Goal: Task Accomplishment & Management: Complete application form

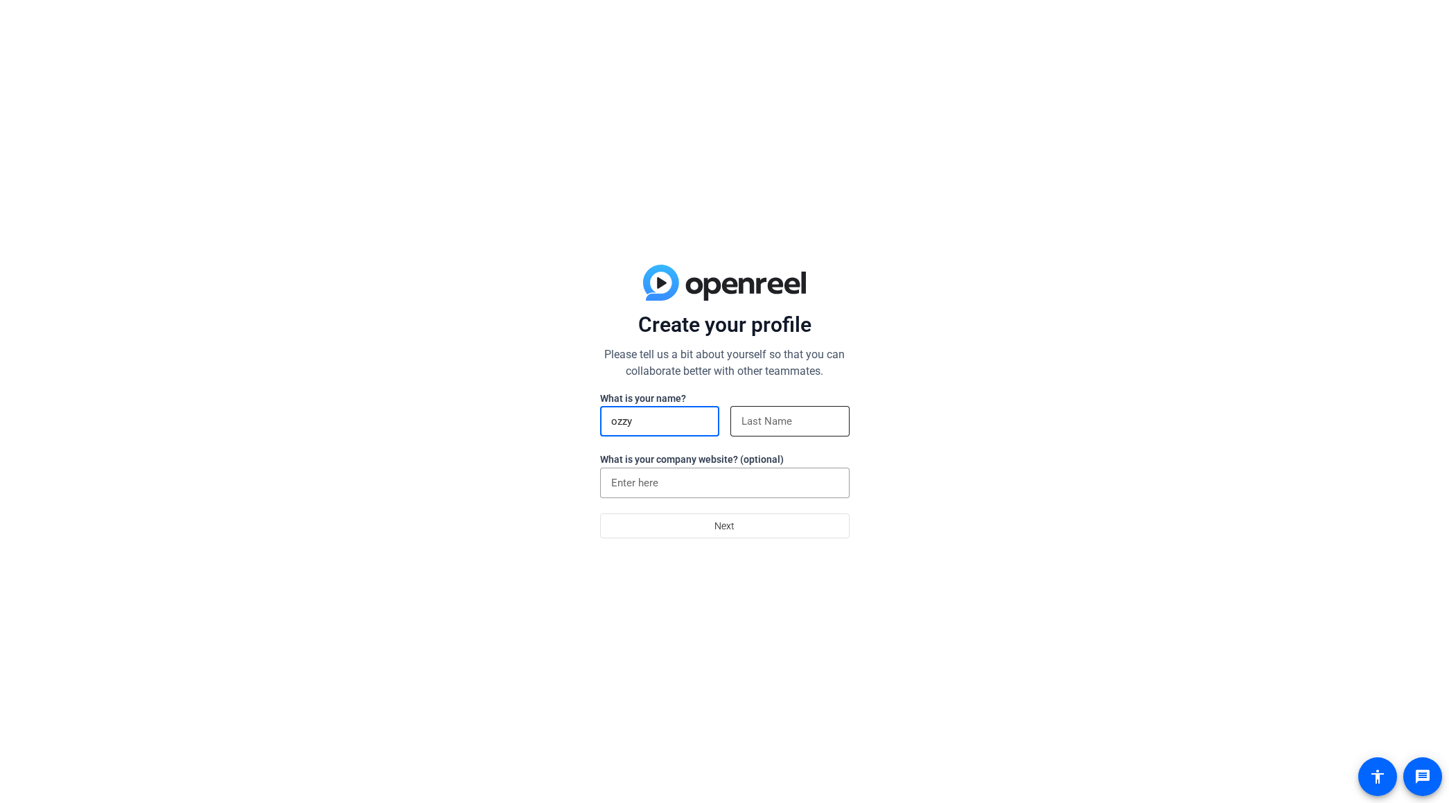
type input "ozzy"
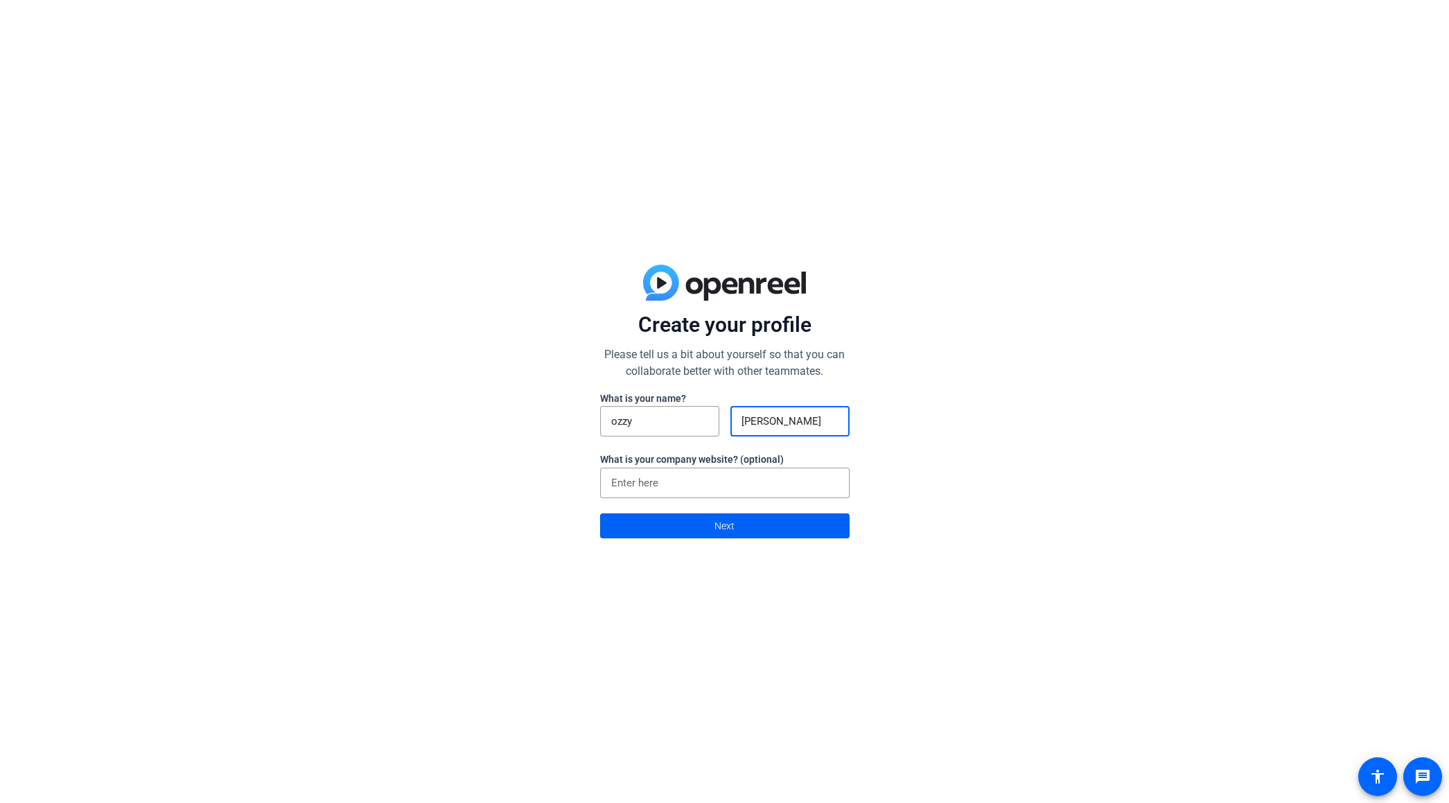
type input "[PERSON_NAME]"
click at [751, 527] on span at bounding box center [725, 525] width 248 height 33
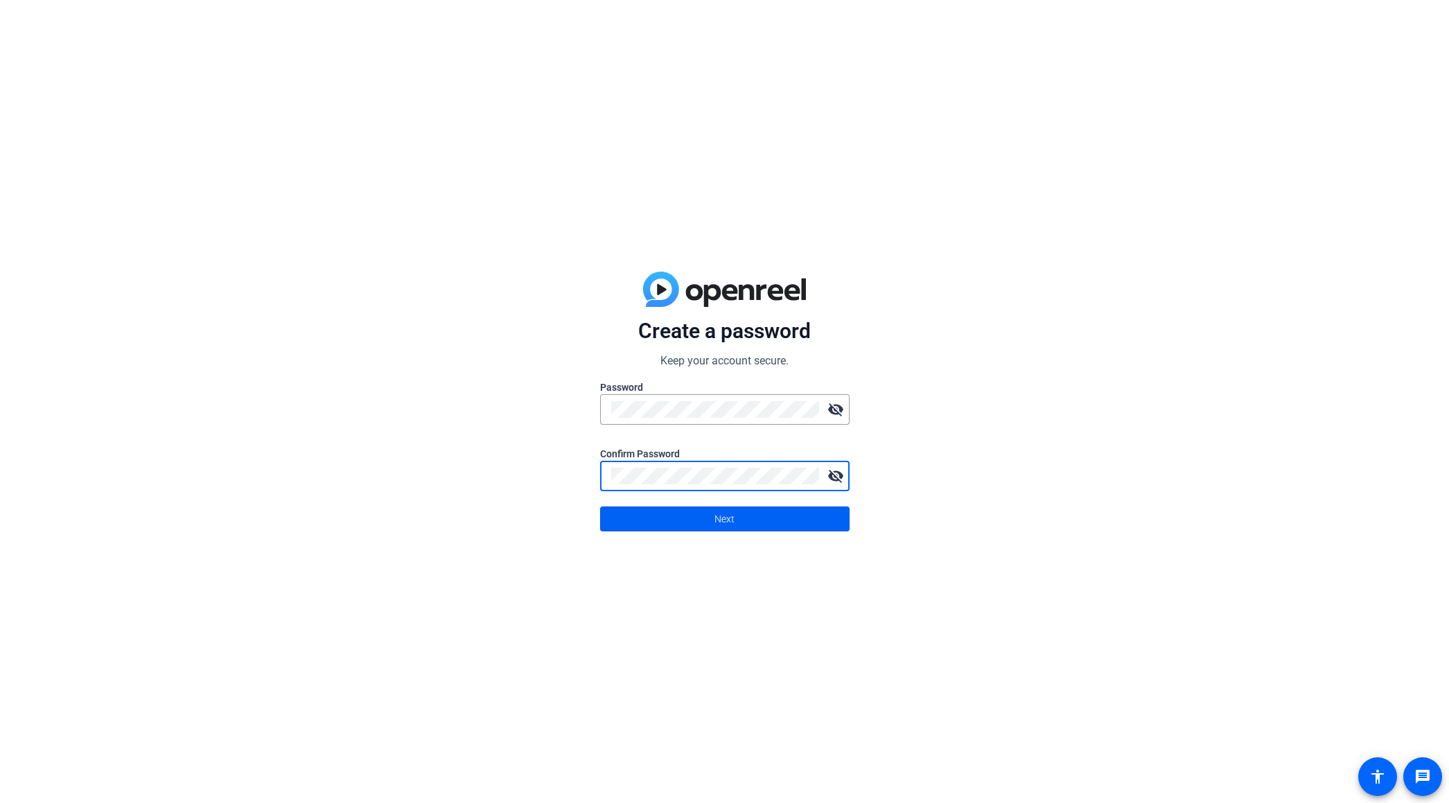
click at [704, 516] on span at bounding box center [725, 519] width 248 height 33
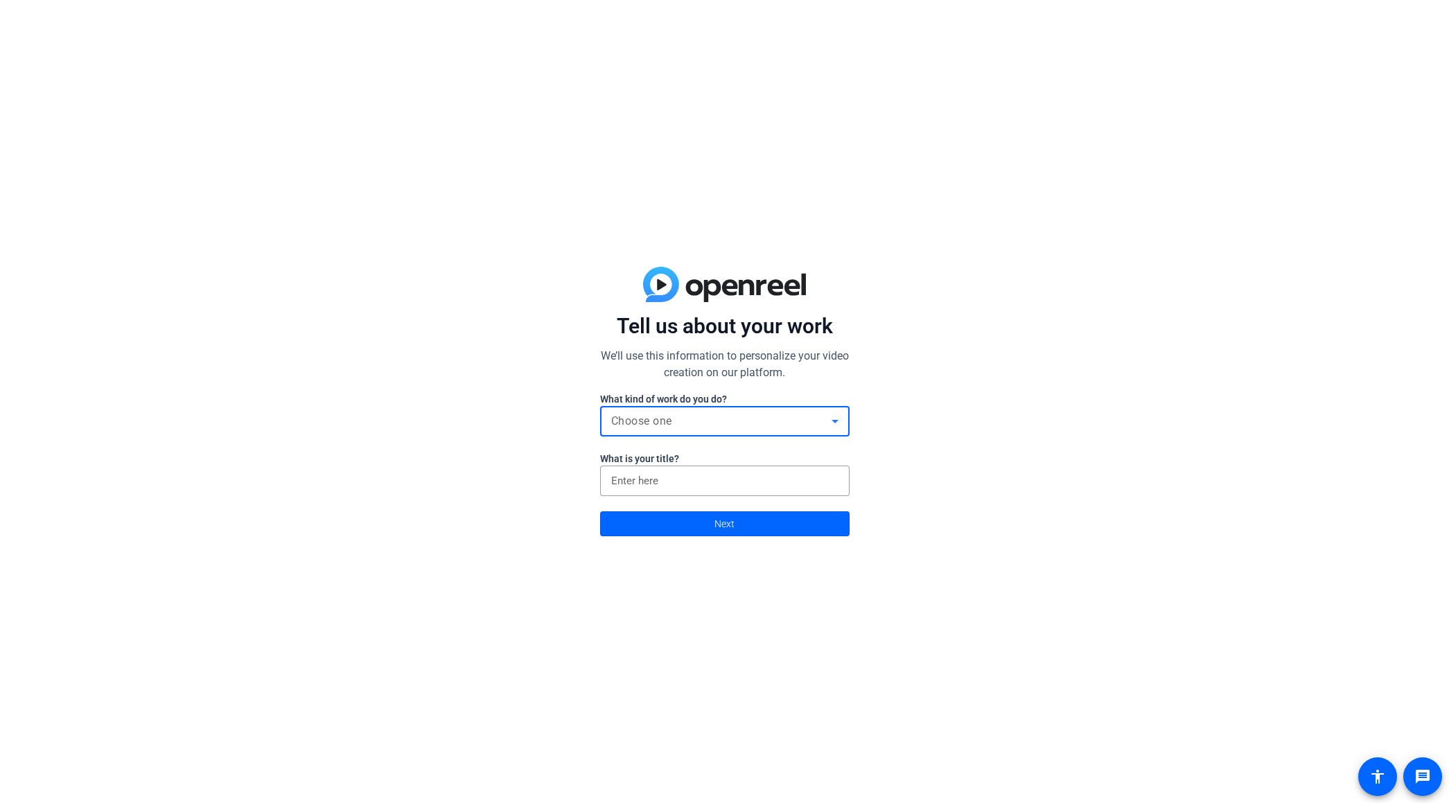
click at [683, 424] on div "Choose one" at bounding box center [721, 421] width 220 height 17
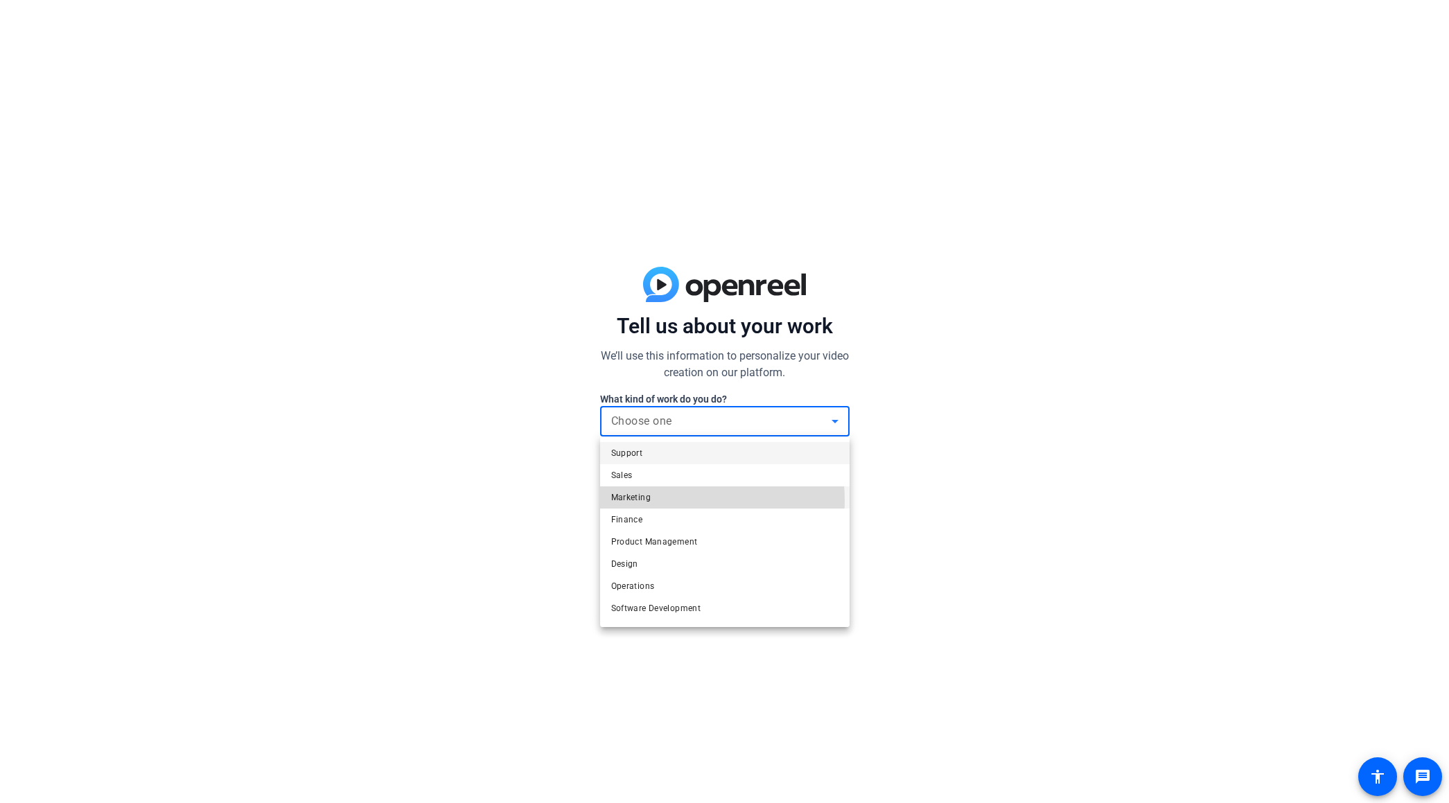
click at [647, 501] on span "Marketing" at bounding box center [631, 497] width 40 height 17
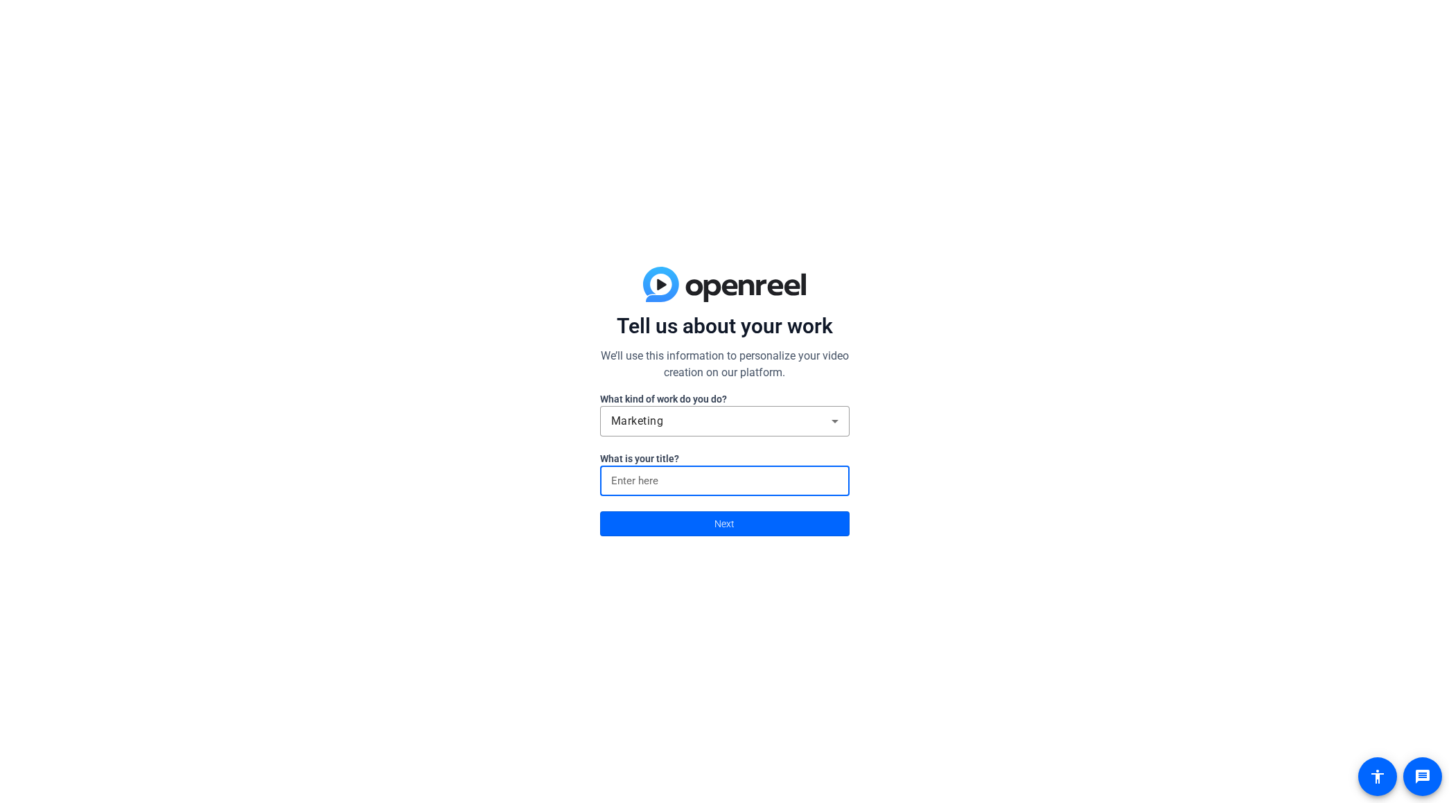
click at [651, 484] on input at bounding box center [724, 481] width 227 height 17
type input "p"
type input "creative"
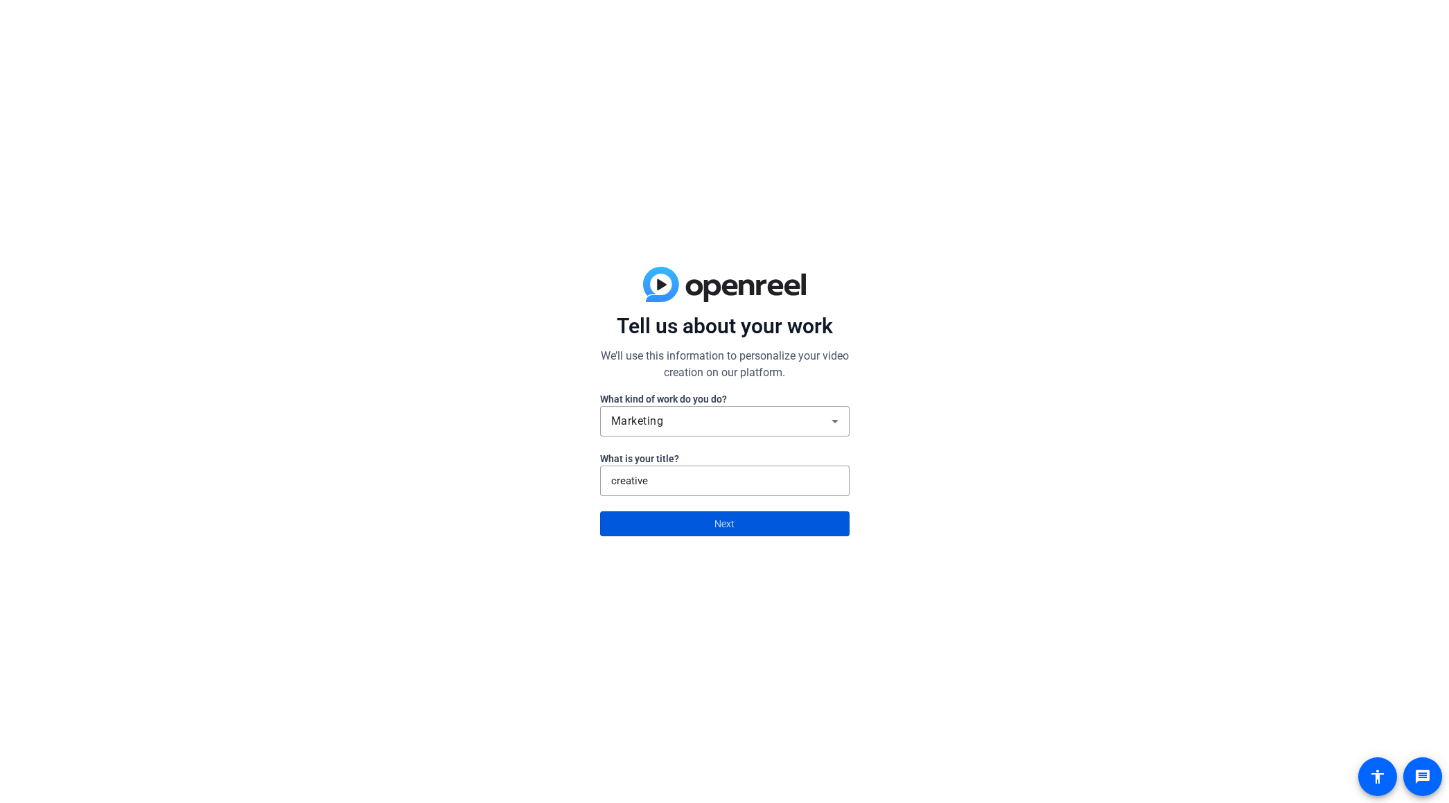
click at [700, 523] on span at bounding box center [725, 523] width 248 height 33
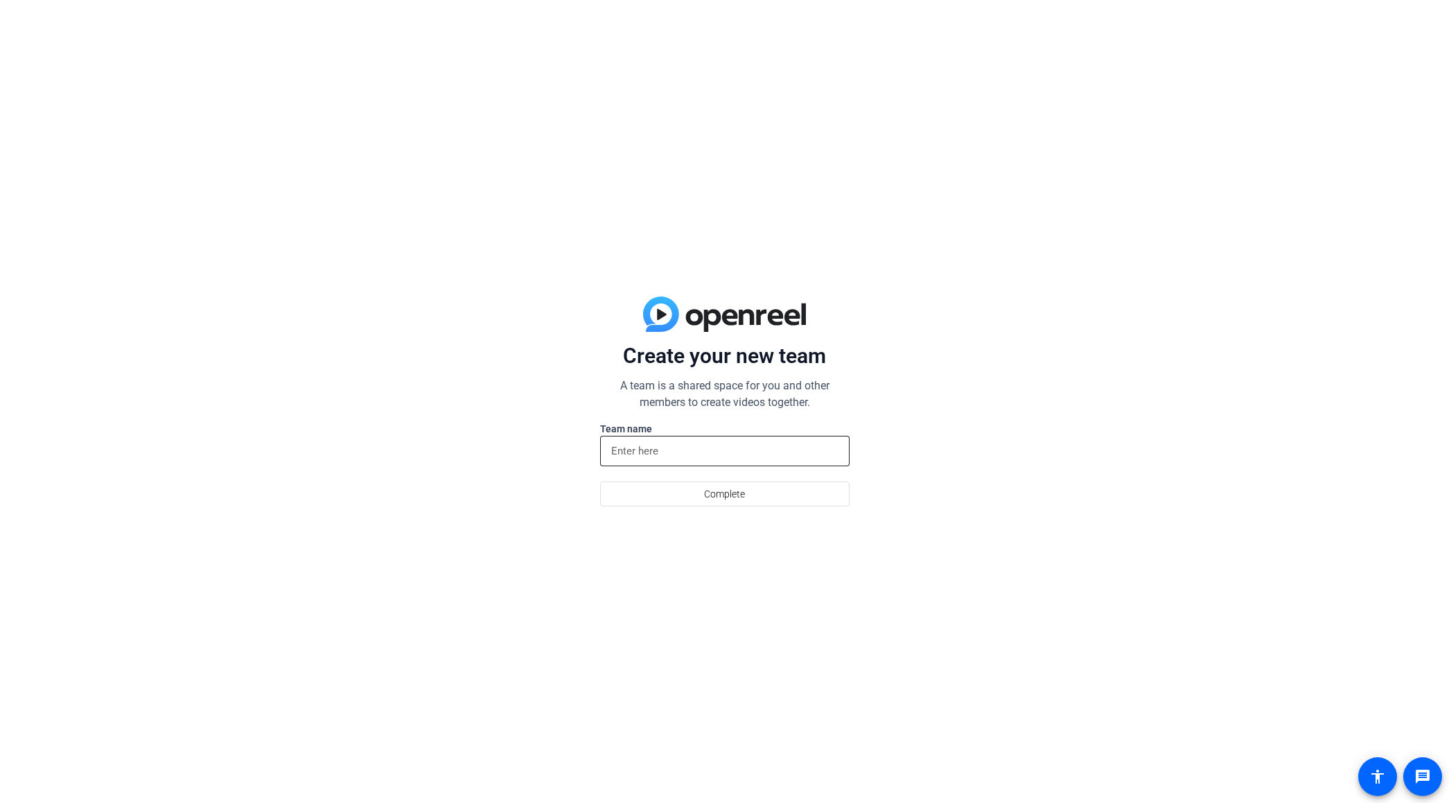
click at [653, 448] on input at bounding box center [724, 451] width 227 height 17
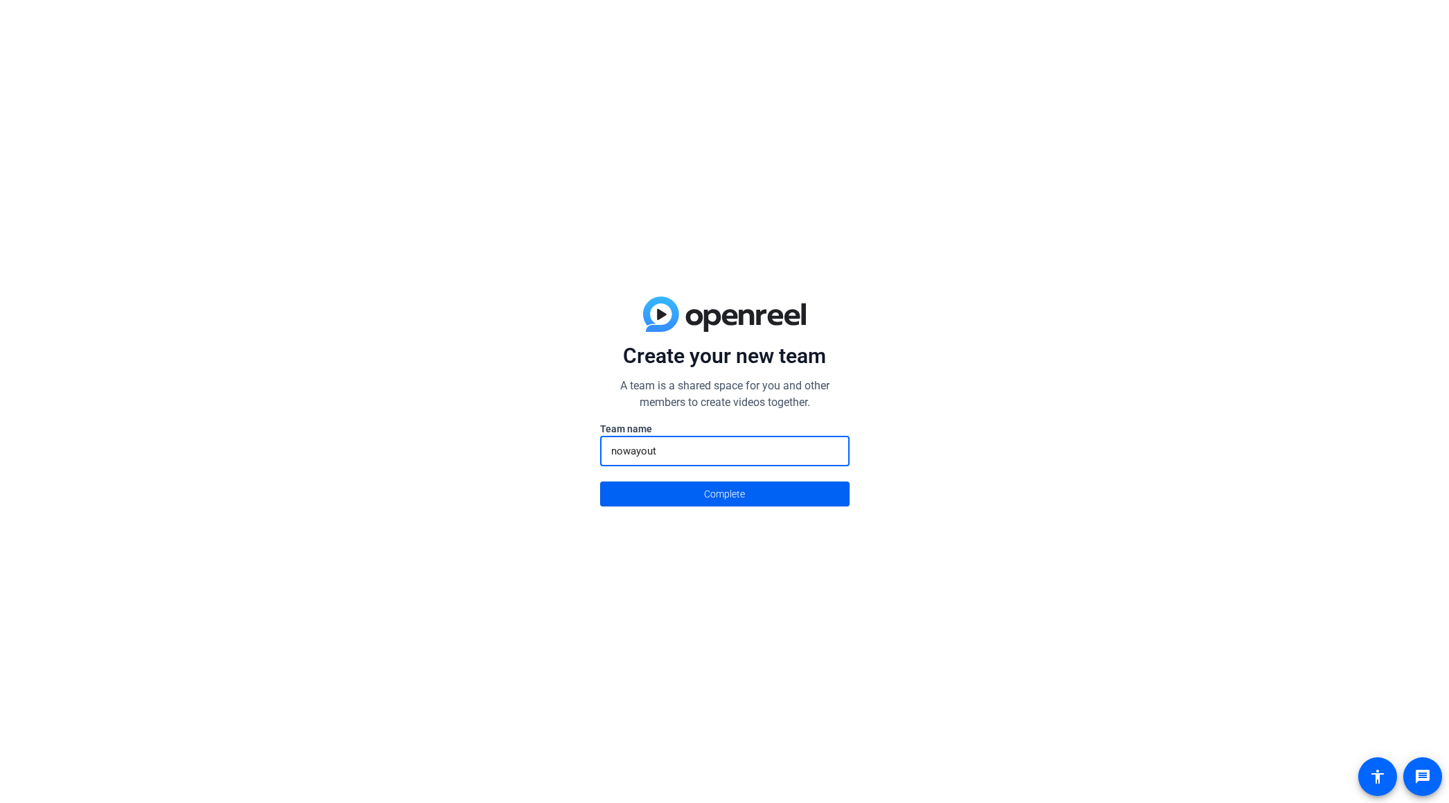
type input "nowayout"
click at [722, 497] on span "Complete" at bounding box center [724, 494] width 41 height 26
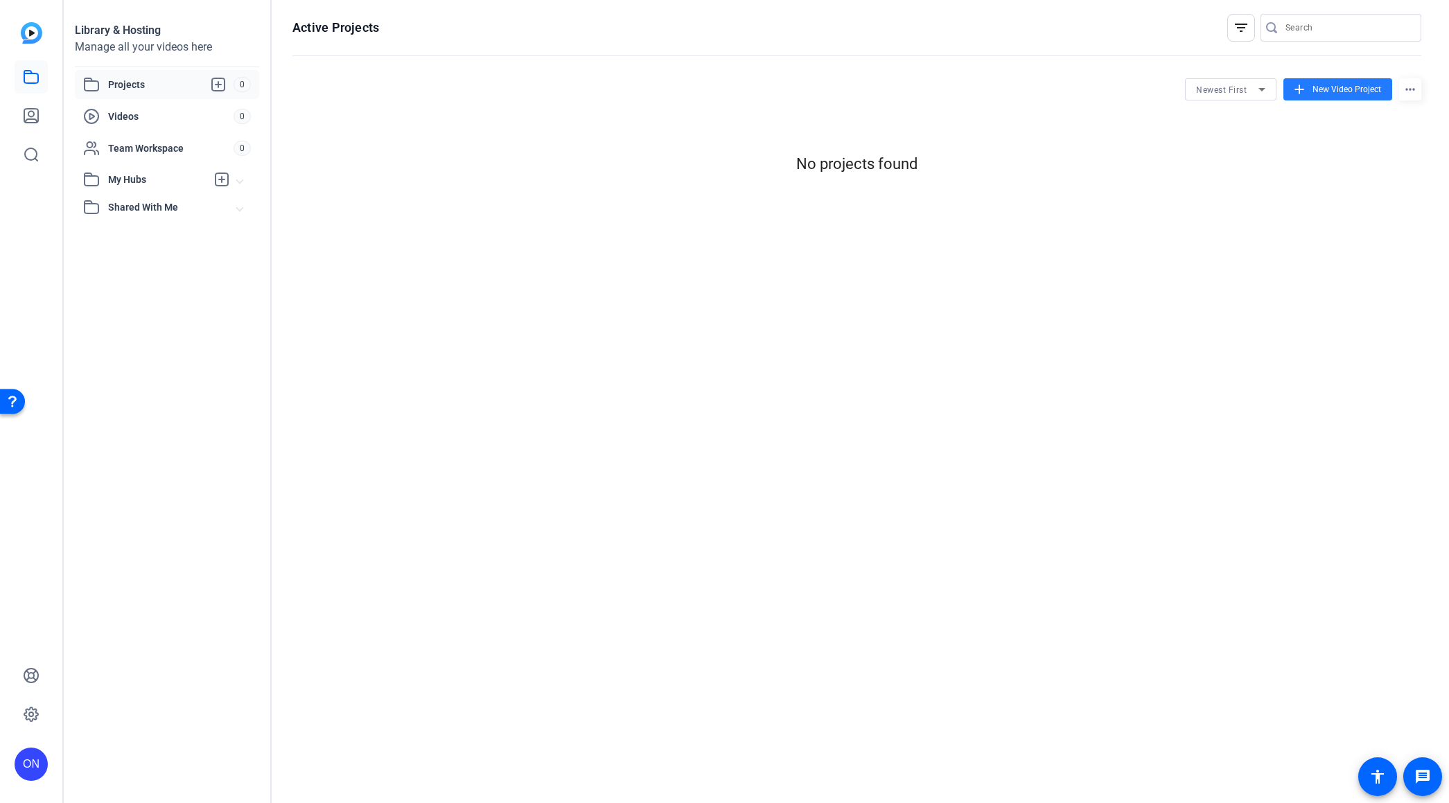
click at [1323, 94] on span "New Video Project" at bounding box center [1347, 89] width 69 height 12
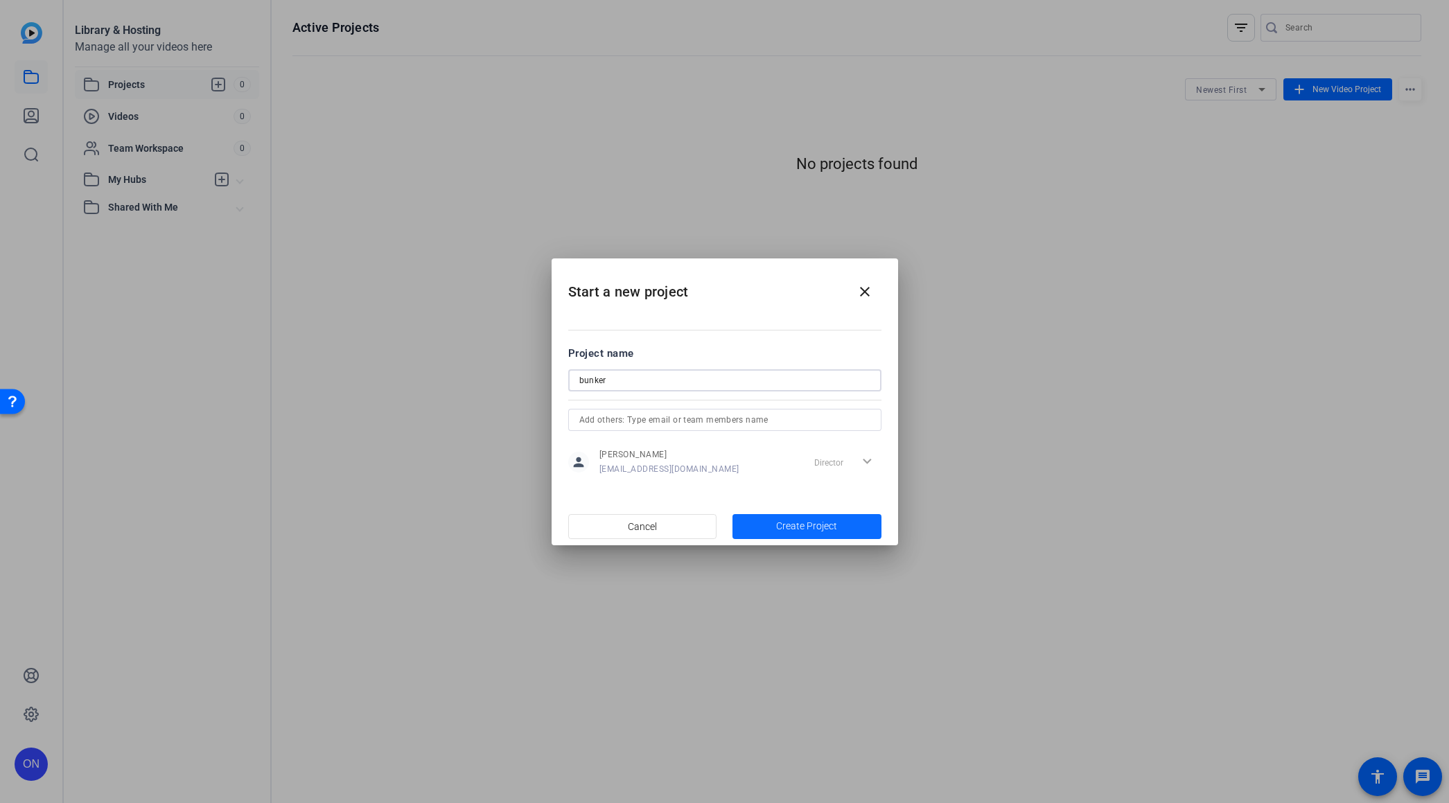
type input "bunker"
drag, startPoint x: 785, startPoint y: 523, endPoint x: 771, endPoint y: 521, distance: 14.6
click at [785, 523] on span "Create Project" at bounding box center [806, 526] width 61 height 15
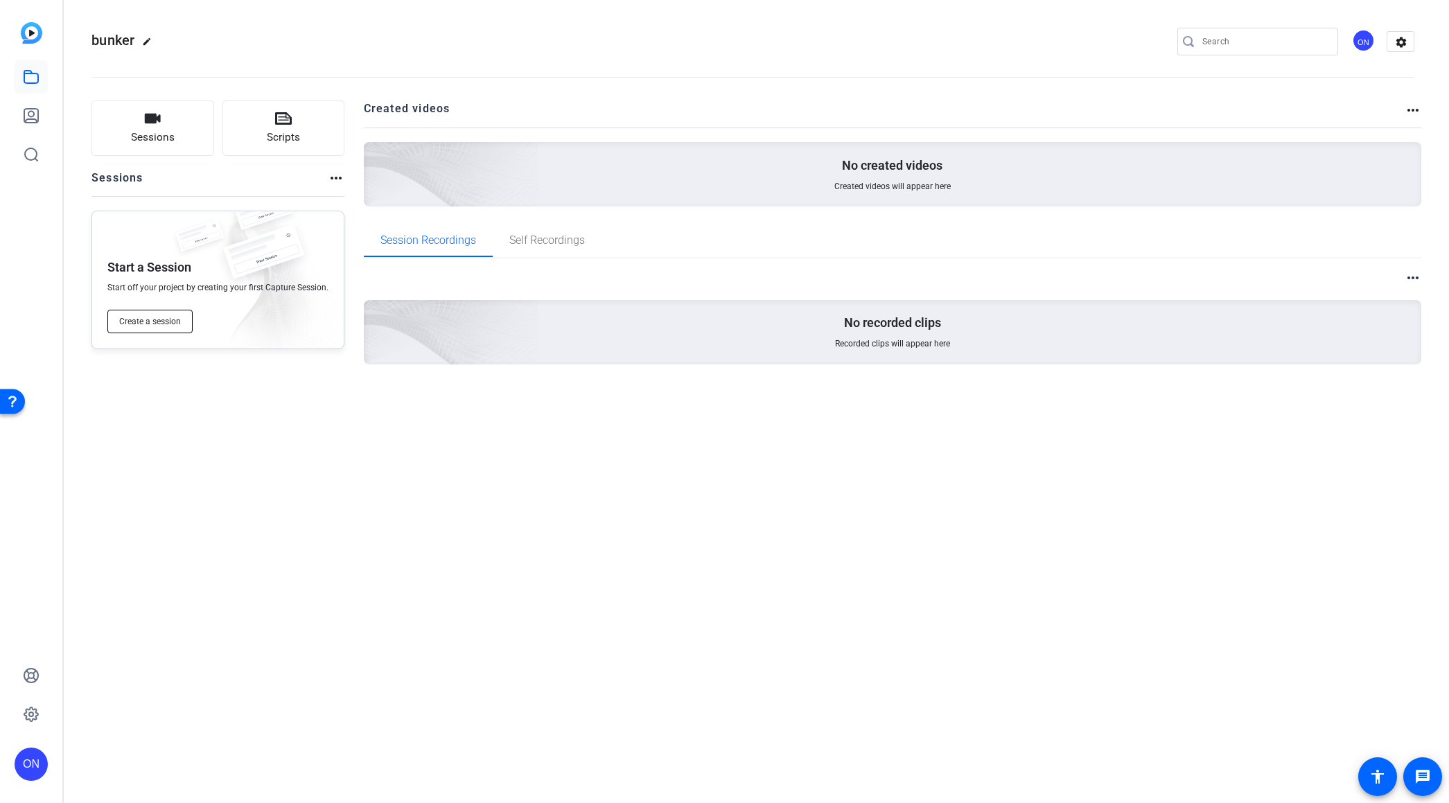
click at [152, 322] on span "Create a session" at bounding box center [150, 321] width 62 height 11
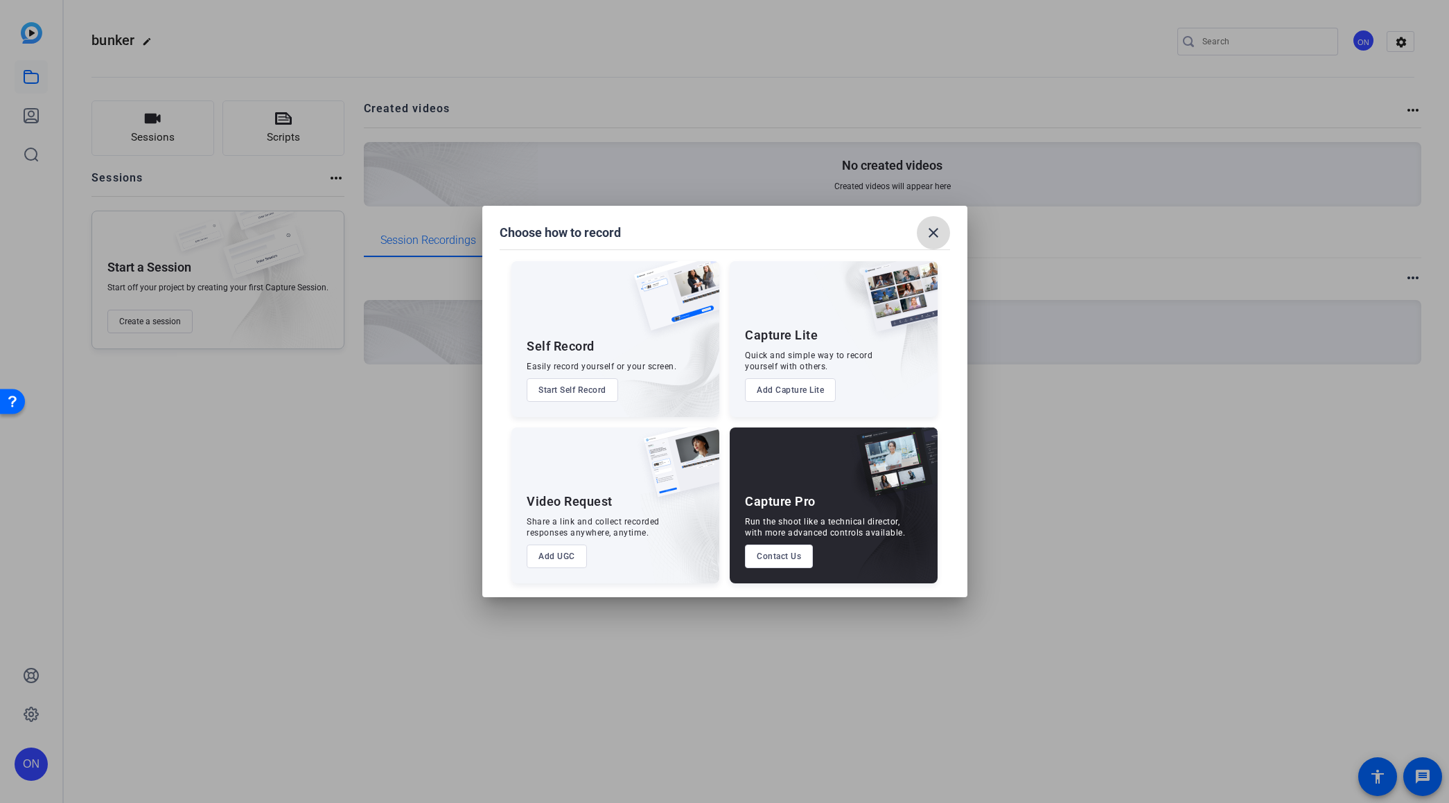
click at [929, 232] on mat-icon "close" at bounding box center [933, 233] width 17 height 17
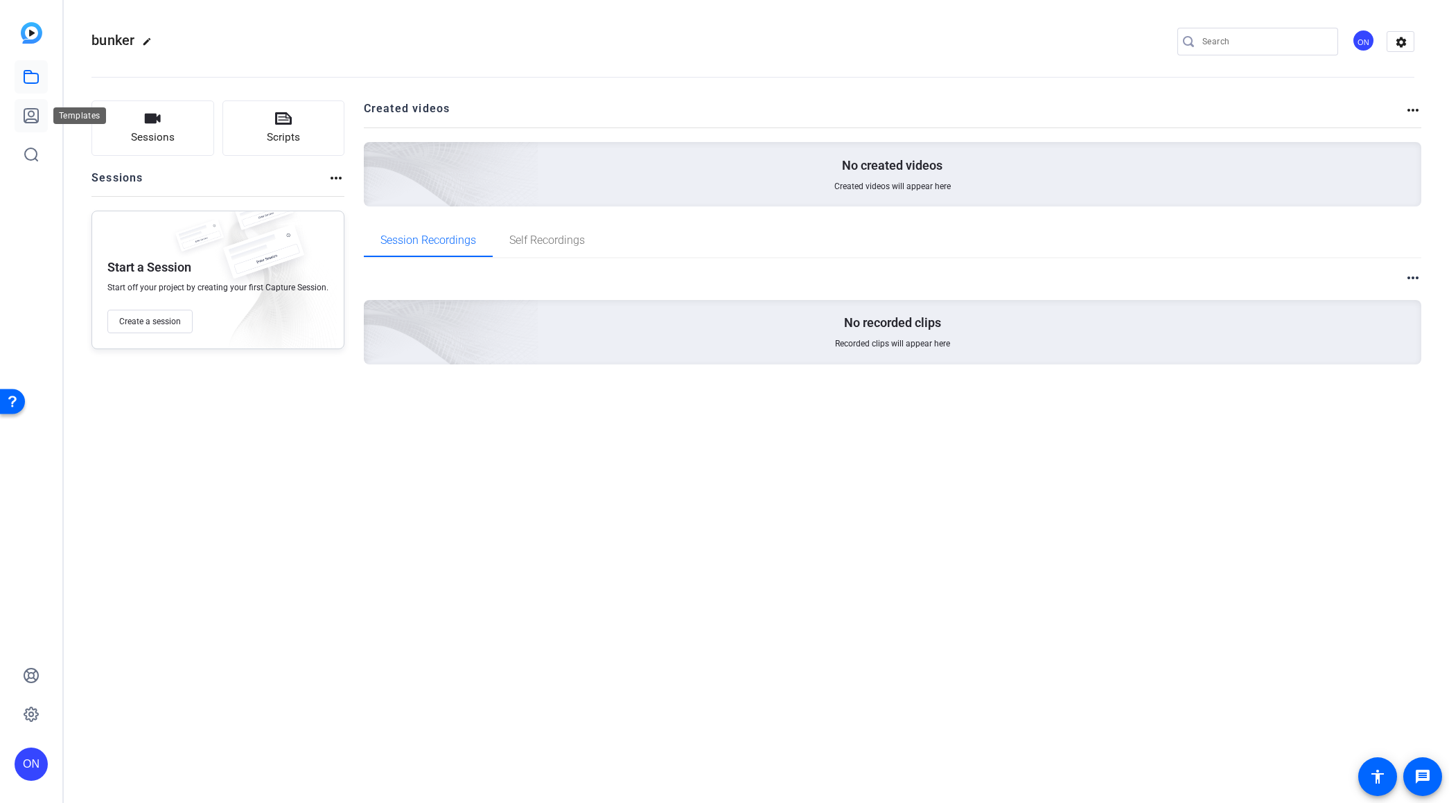
click at [28, 107] on link at bounding box center [31, 115] width 33 height 33
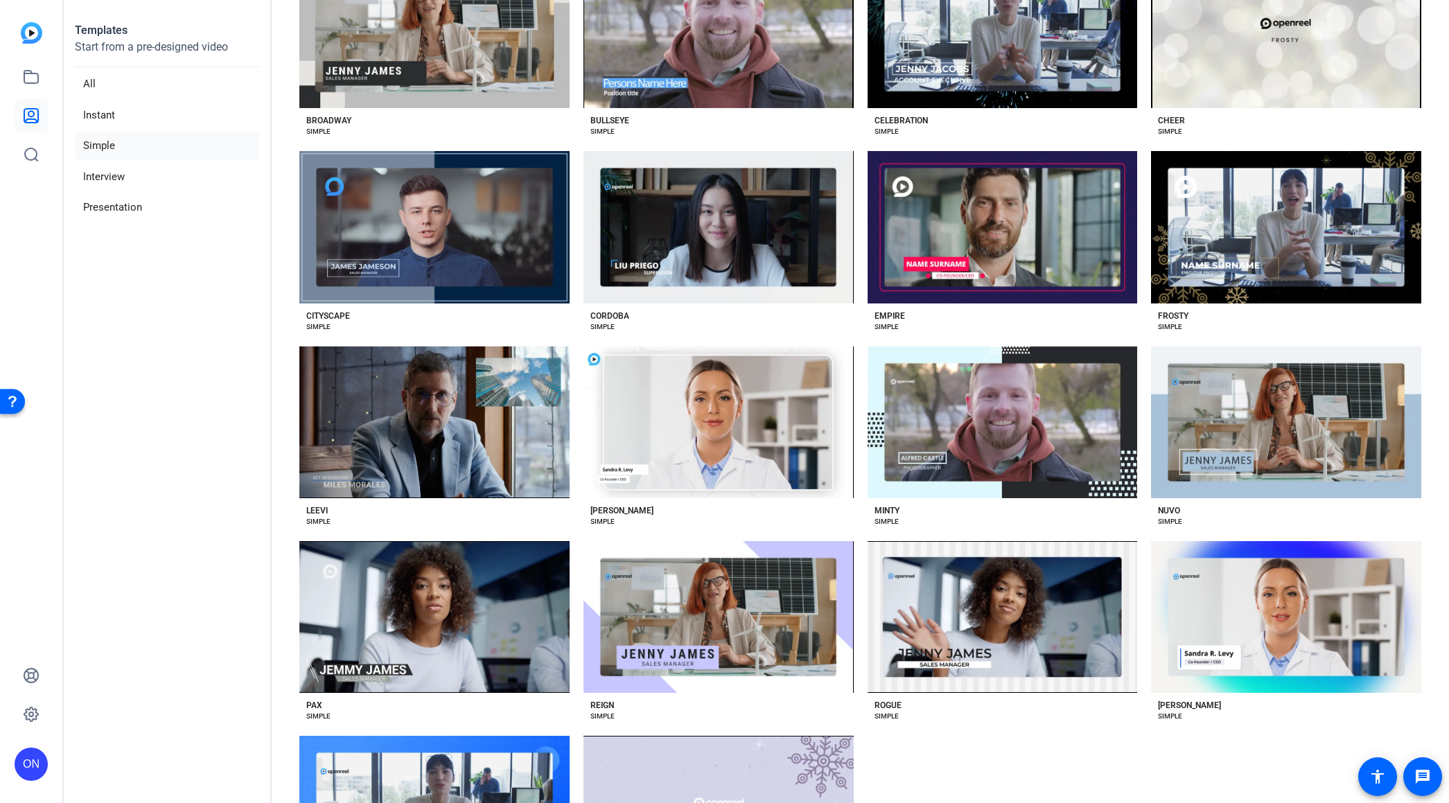
scroll to position [347, 0]
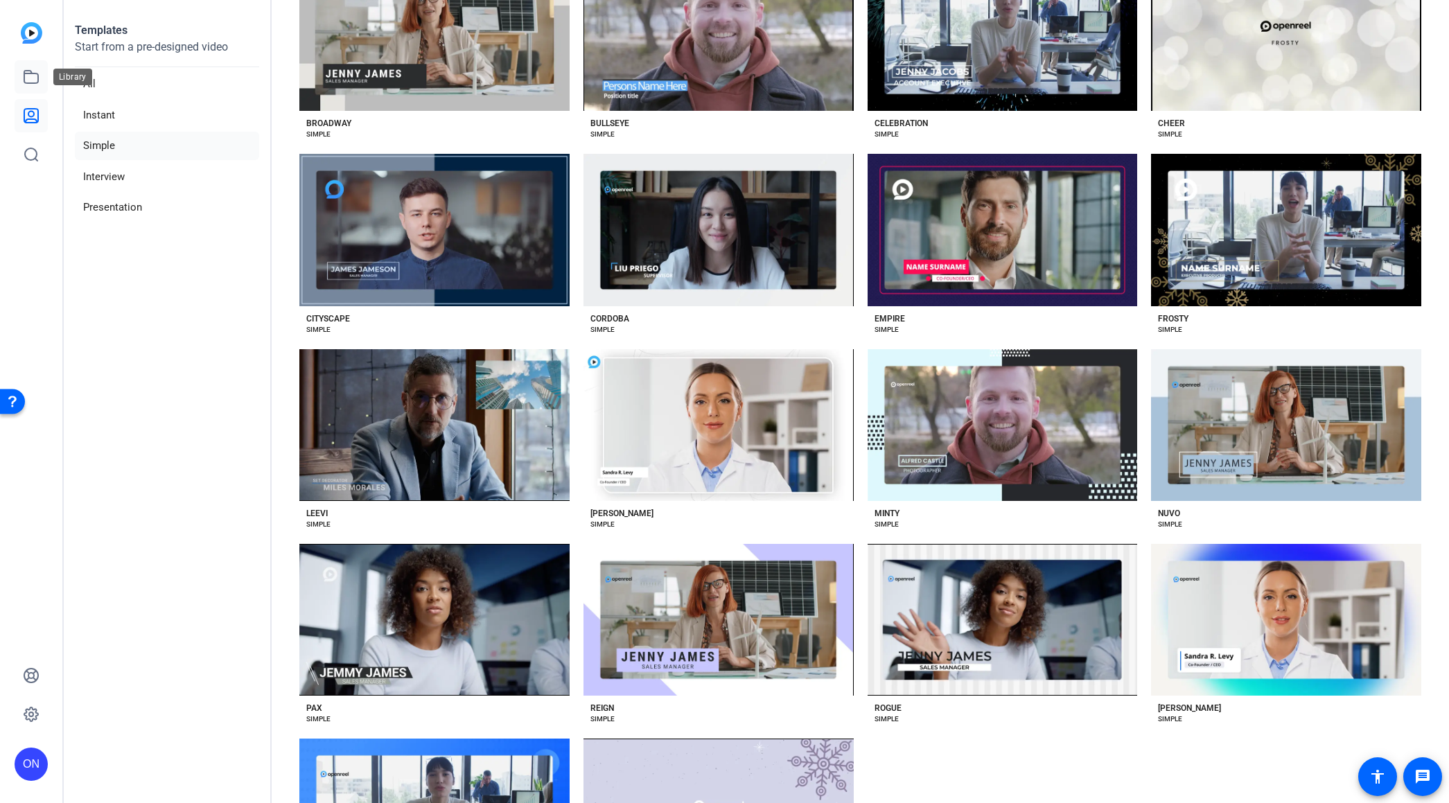
click at [29, 78] on icon at bounding box center [31, 77] width 17 height 17
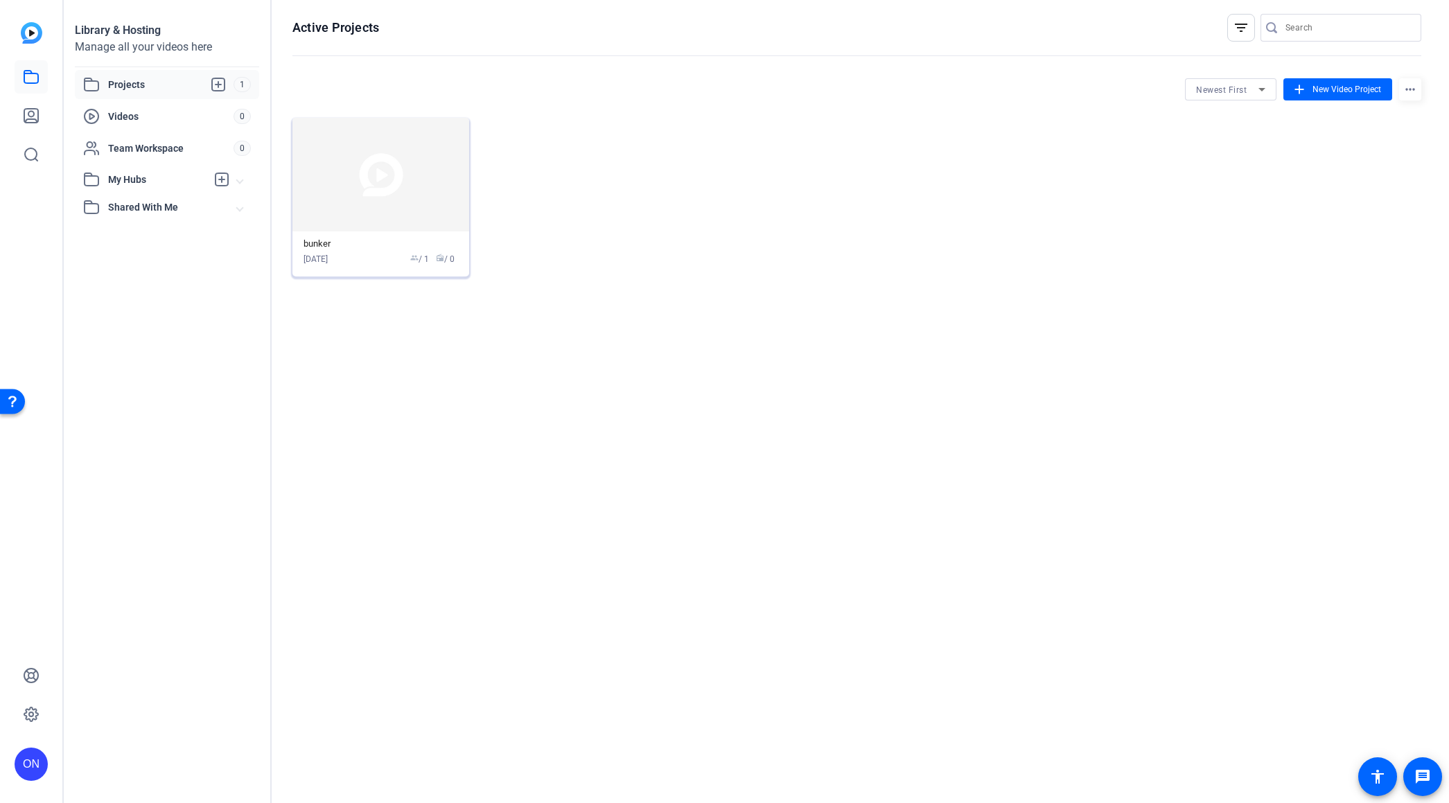
click at [358, 194] on img at bounding box center [381, 175] width 177 height 114
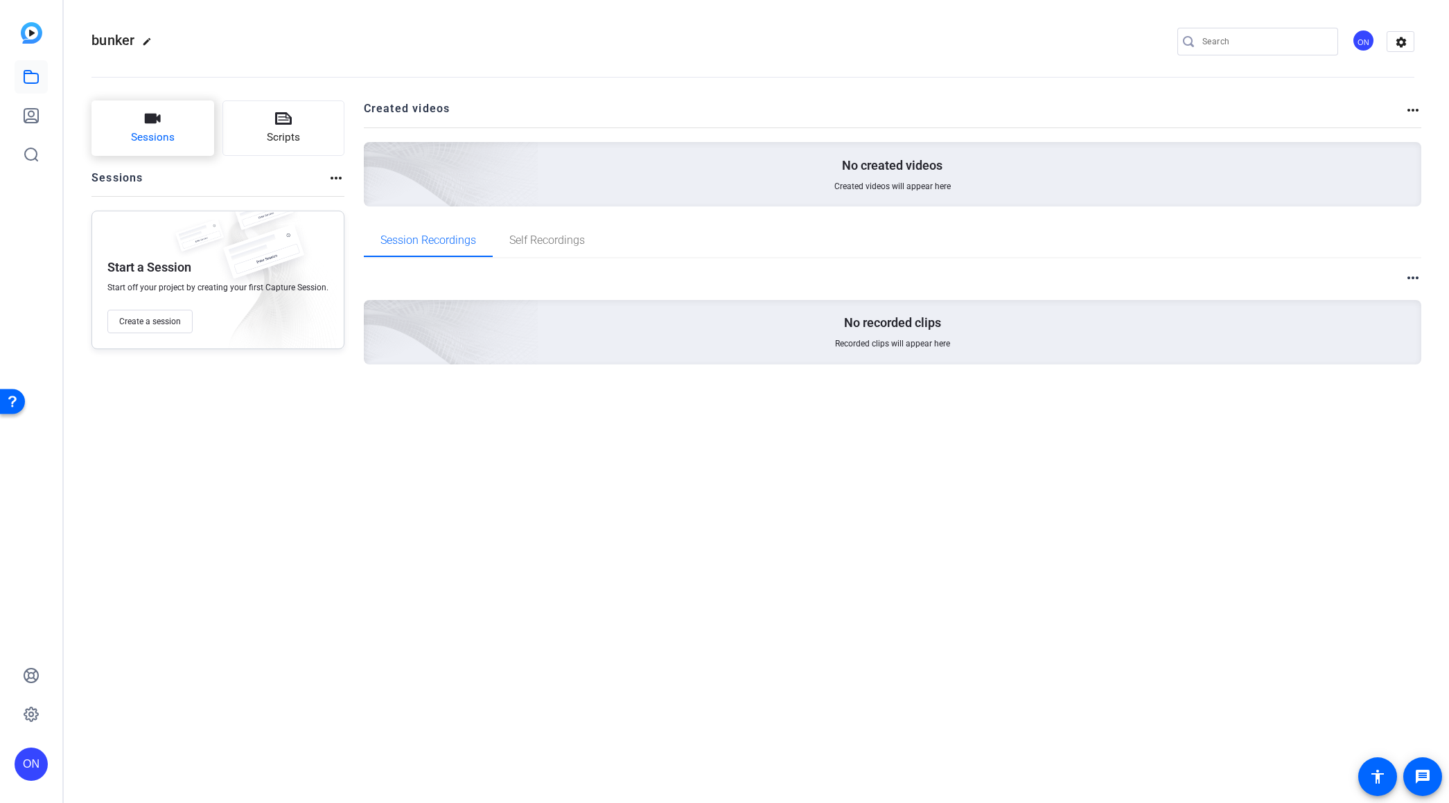
click at [136, 124] on button "Sessions" at bounding box center [152, 128] width 123 height 55
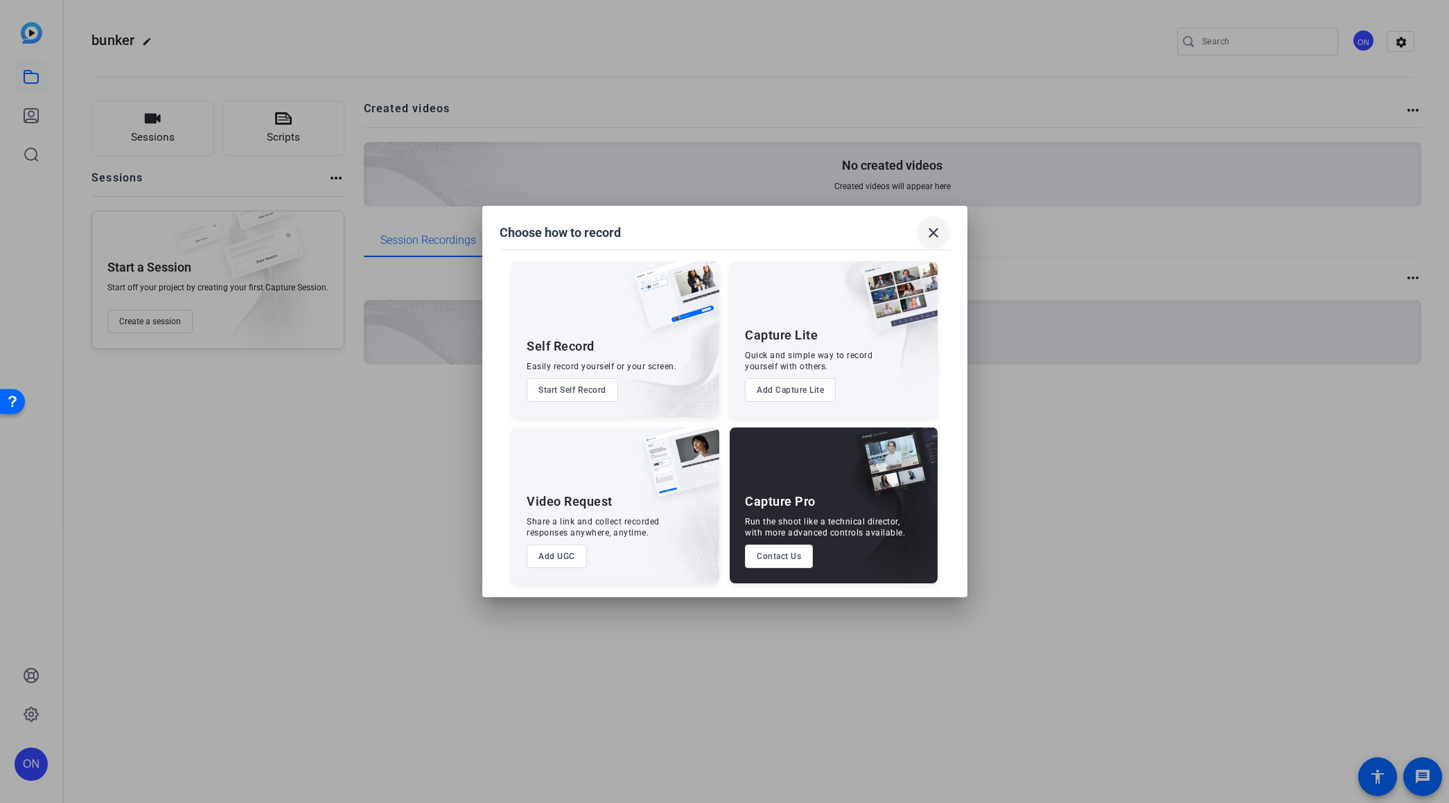
click at [934, 239] on mat-icon "close" at bounding box center [933, 233] width 17 height 17
